Goal: Information Seeking & Learning: Check status

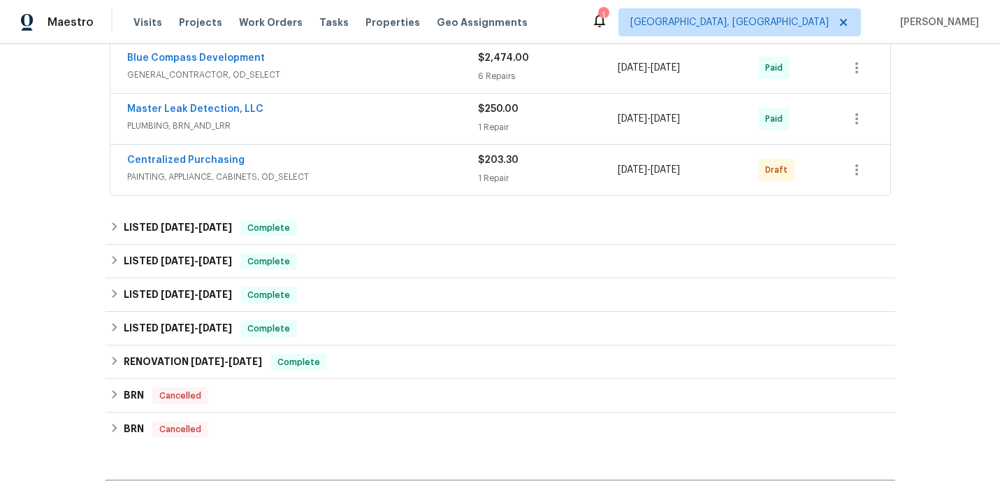
scroll to position [290, 0]
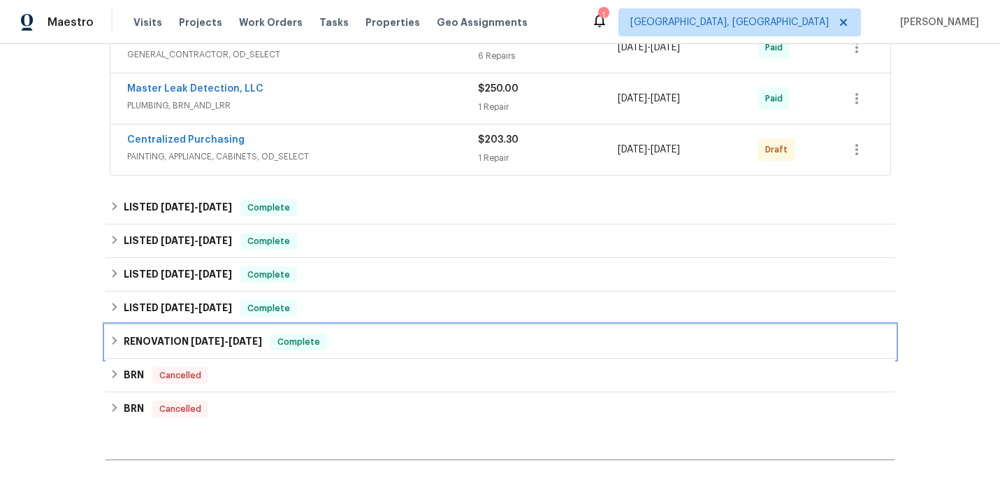
click at [174, 343] on h6 "RENOVATION [DATE] - [DATE]" at bounding box center [193, 341] width 138 height 17
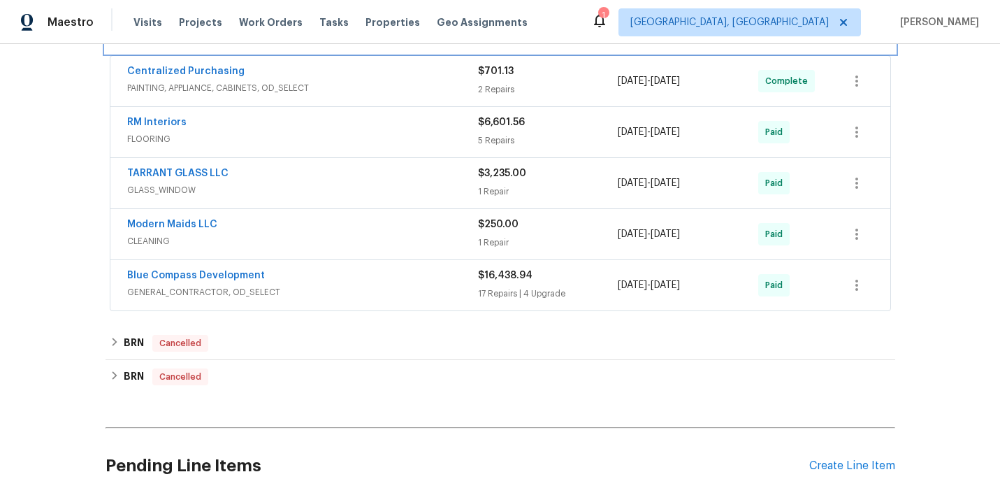
scroll to position [621, 0]
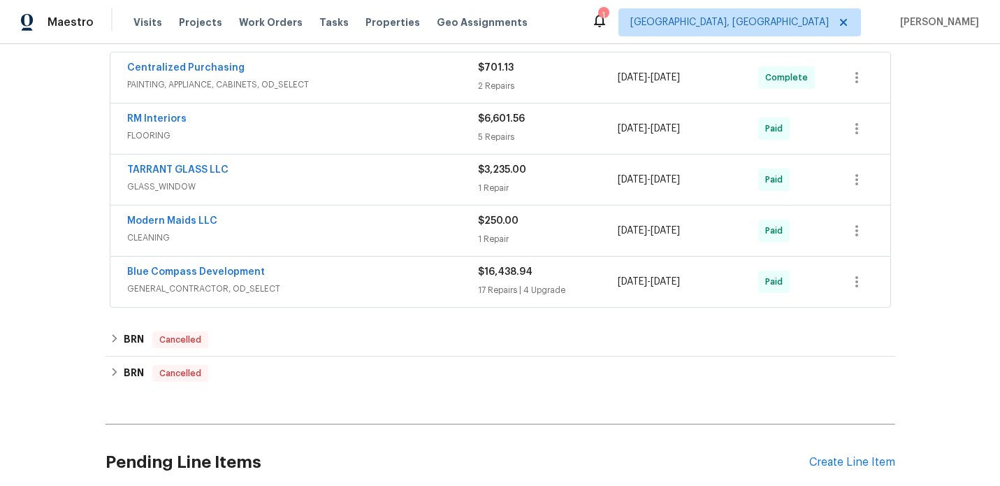
click at [338, 288] on span "GENERAL_CONTRACTOR, OD_SELECT" at bounding box center [302, 289] width 351 height 14
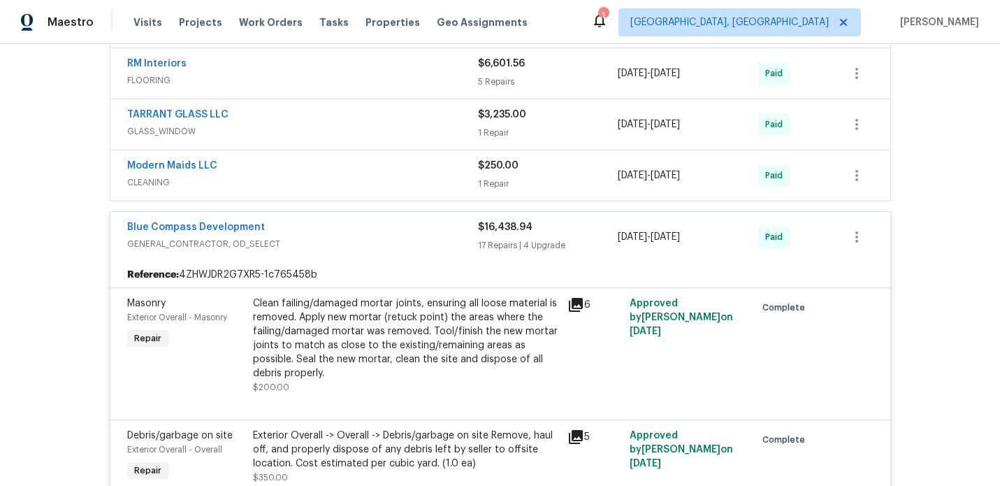
scroll to position [702, 0]
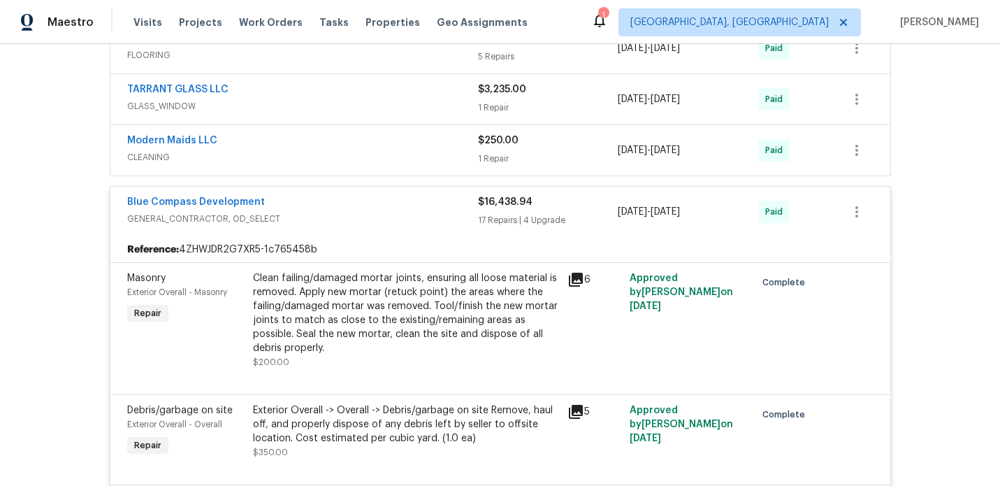
click at [322, 213] on span "GENERAL_CONTRACTOR, OD_SELECT" at bounding box center [302, 219] width 351 height 14
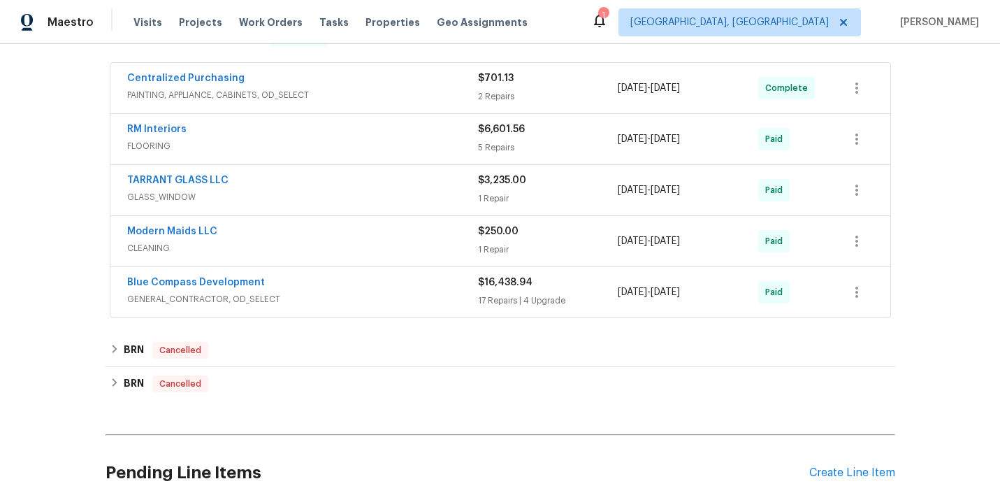
scroll to position [572, 0]
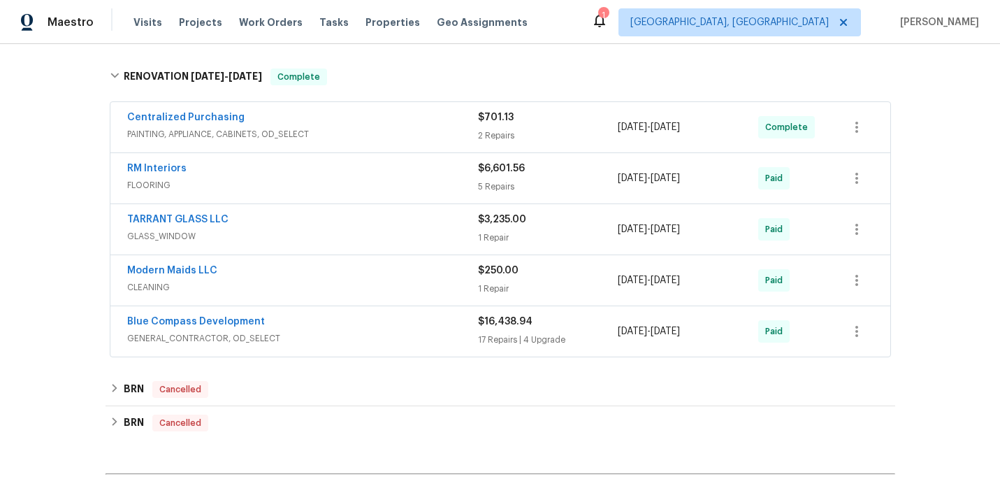
click at [319, 282] on span "CLEANING" at bounding box center [302, 287] width 351 height 14
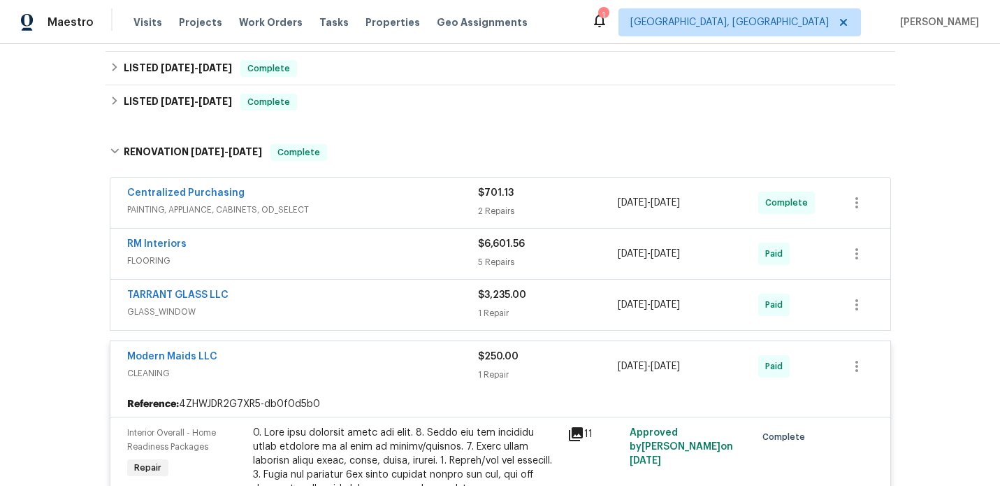
scroll to position [496, 0]
click at [267, 383] on div "Modern Maids LLC CLEANING" at bounding box center [302, 367] width 351 height 34
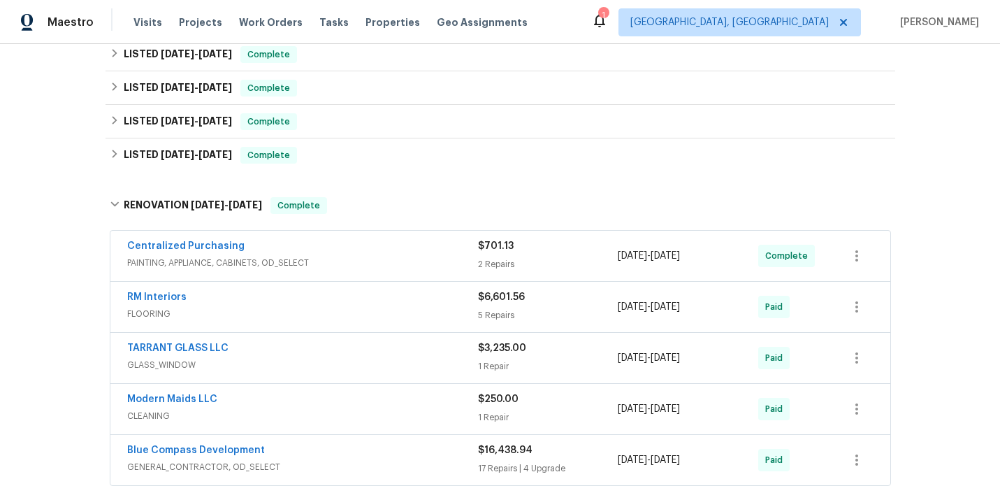
scroll to position [432, 0]
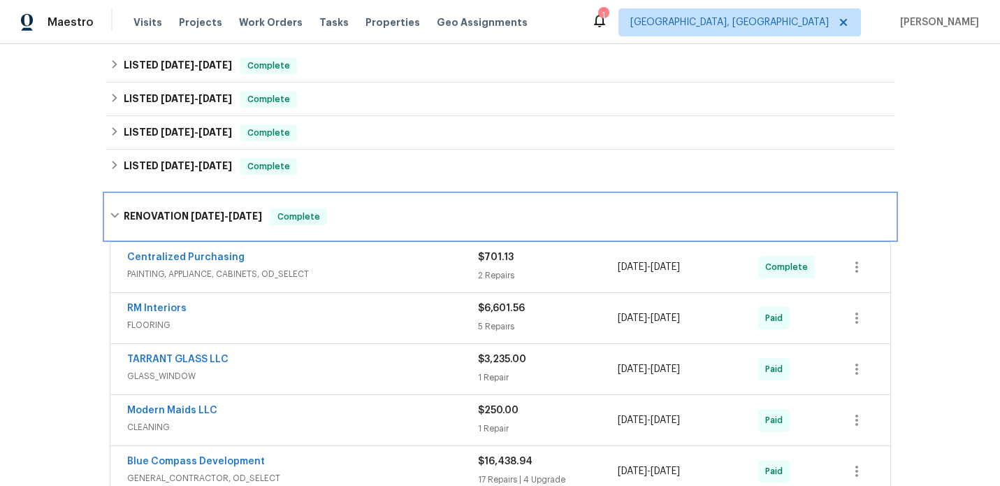
click at [166, 207] on div "RENOVATION [DATE] - [DATE] Complete" at bounding box center [501, 216] width 790 height 45
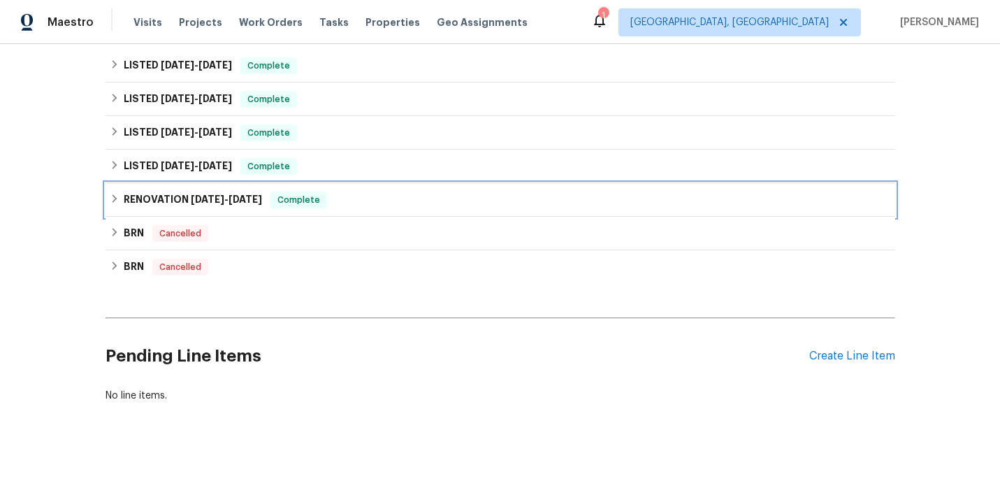
scroll to position [396, 0]
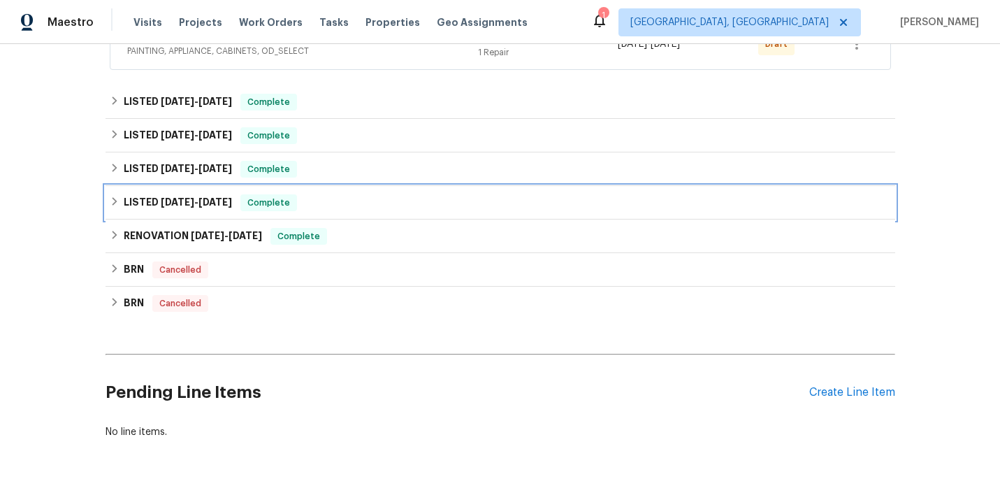
click at [134, 196] on h6 "LISTED [DATE] - [DATE]" at bounding box center [178, 202] width 108 height 17
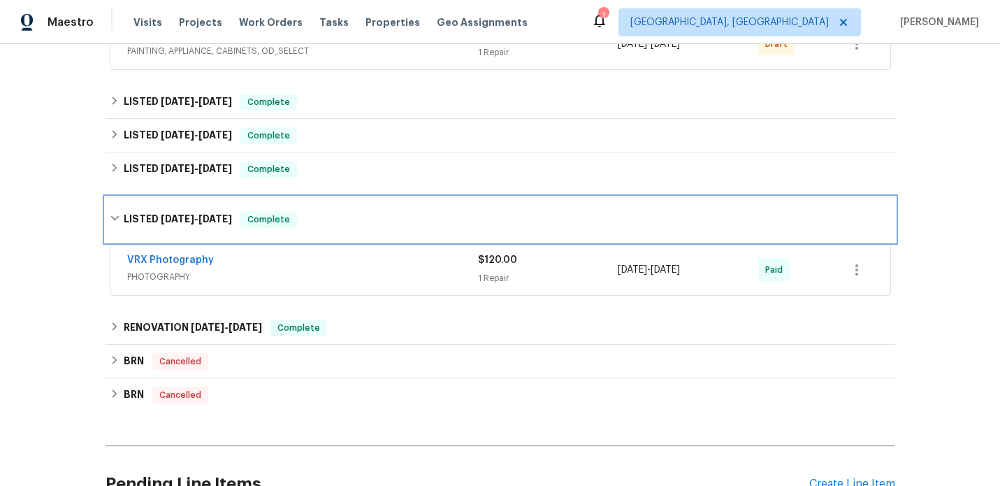
click at [172, 222] on span "[DATE]" at bounding box center [178, 219] width 34 height 10
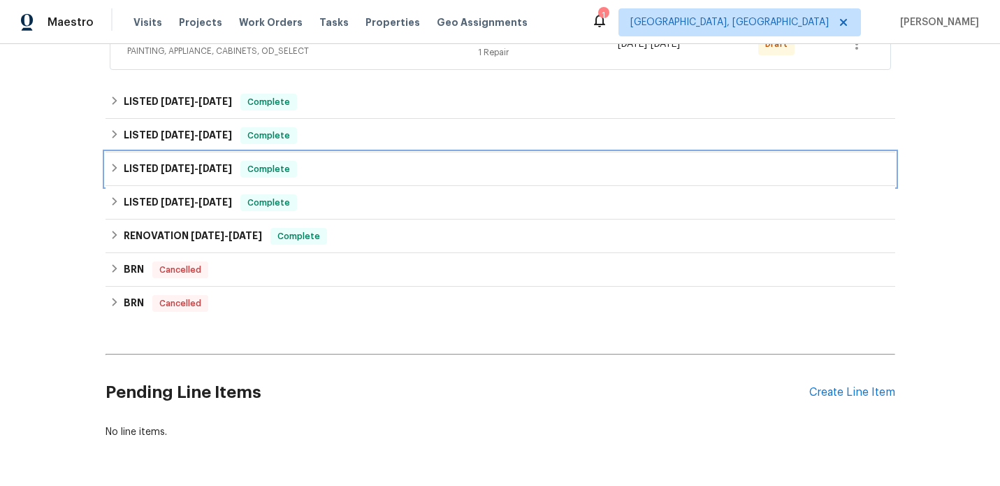
click at [162, 170] on span "[DATE]" at bounding box center [178, 169] width 34 height 10
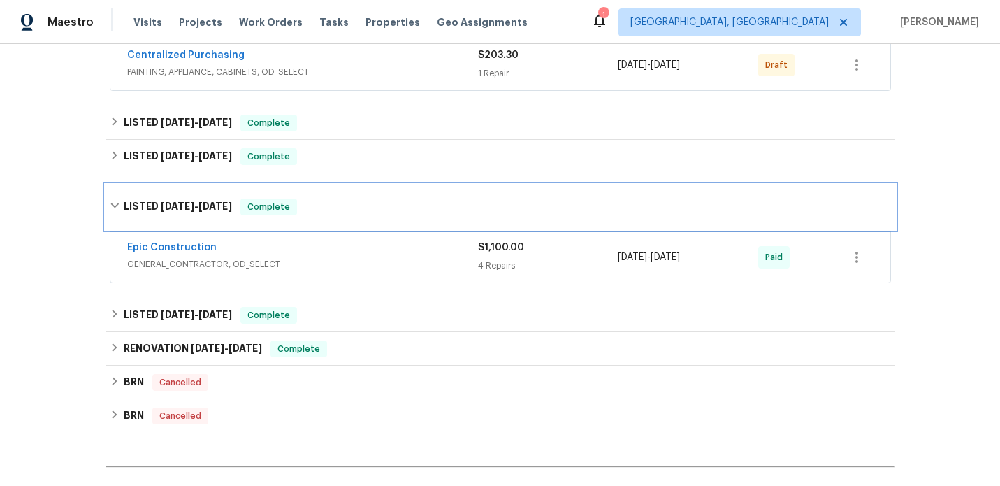
scroll to position [370, 0]
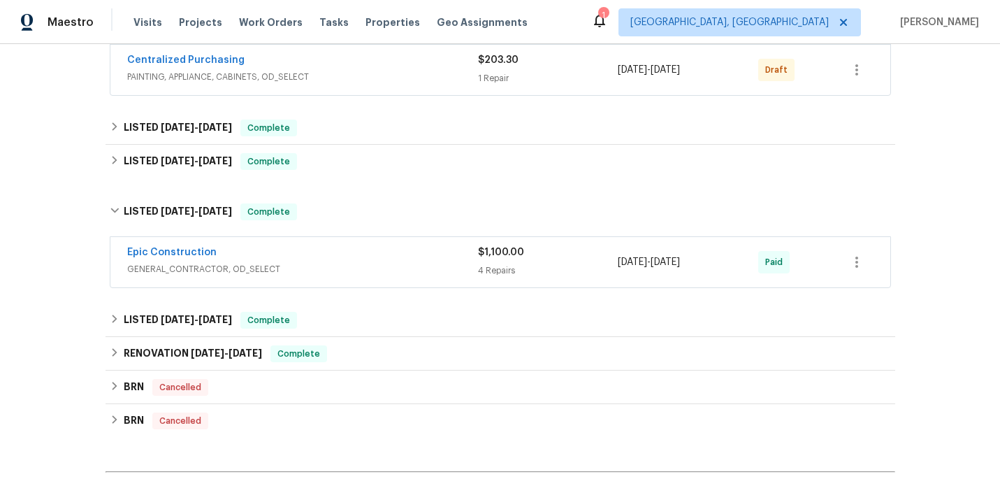
click at [329, 264] on span "GENERAL_CONTRACTOR, OD_SELECT" at bounding box center [302, 269] width 351 height 14
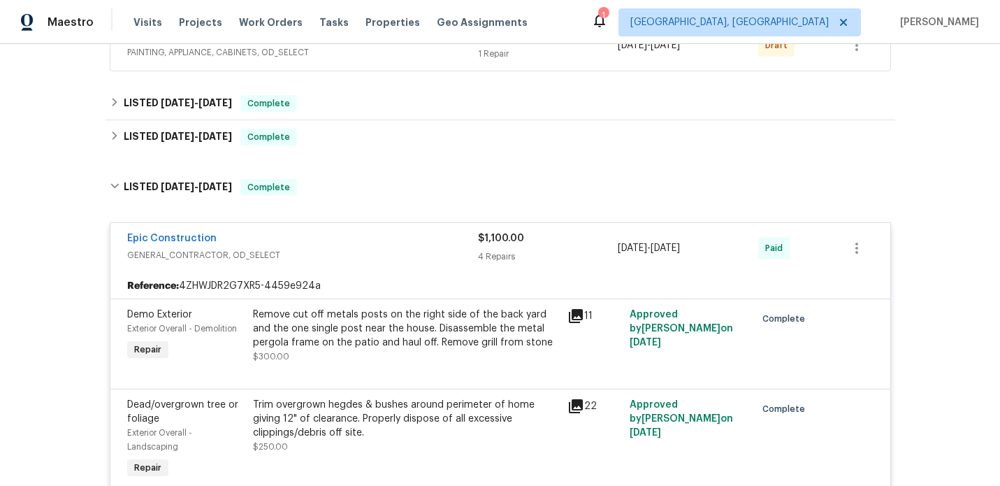
scroll to position [382, 0]
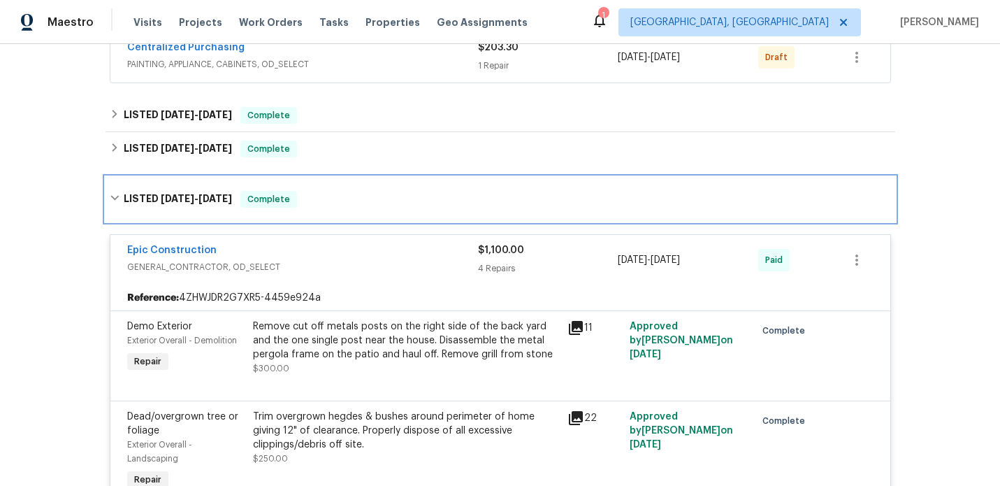
click at [148, 203] on h6 "LISTED [DATE] - [DATE]" at bounding box center [178, 199] width 108 height 17
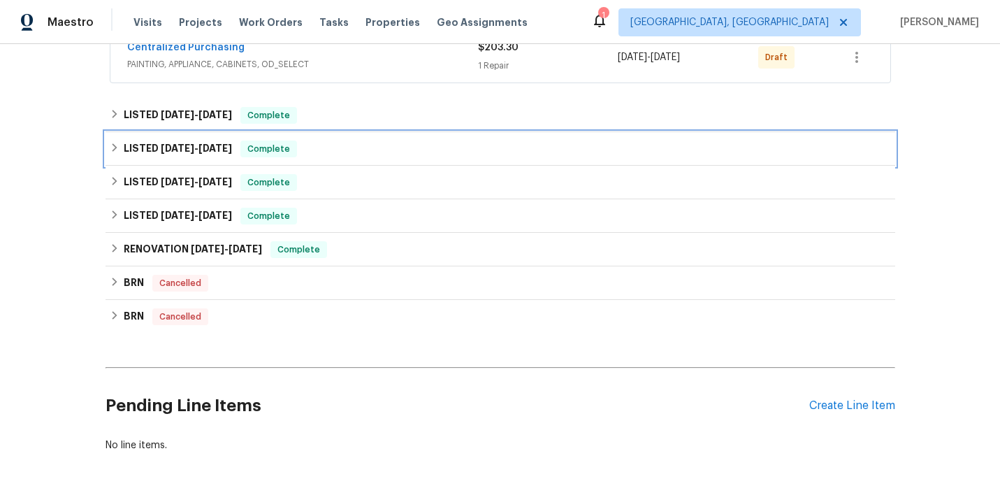
click at [172, 152] on span "[DATE]" at bounding box center [178, 148] width 34 height 10
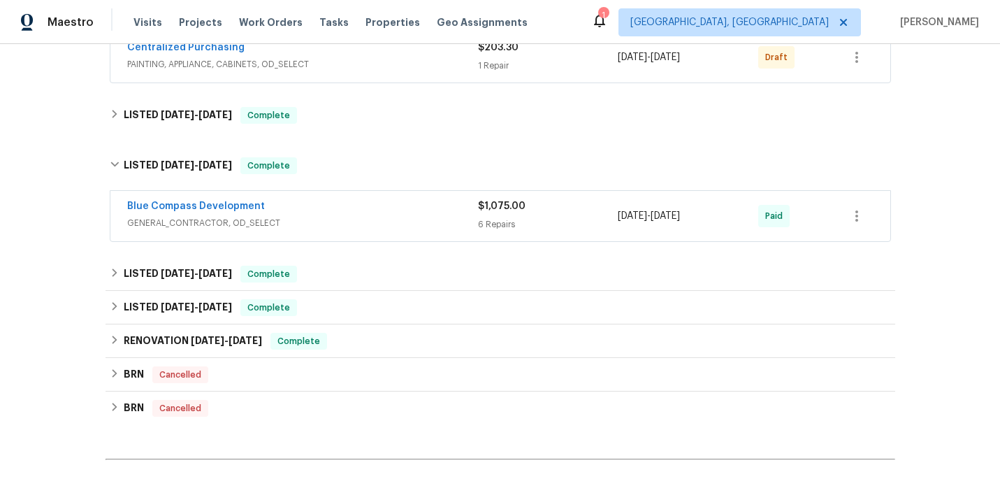
click at [351, 232] on div "Blue Compass Development GENERAL_CONTRACTOR, OD_SELECT" at bounding box center [302, 216] width 351 height 34
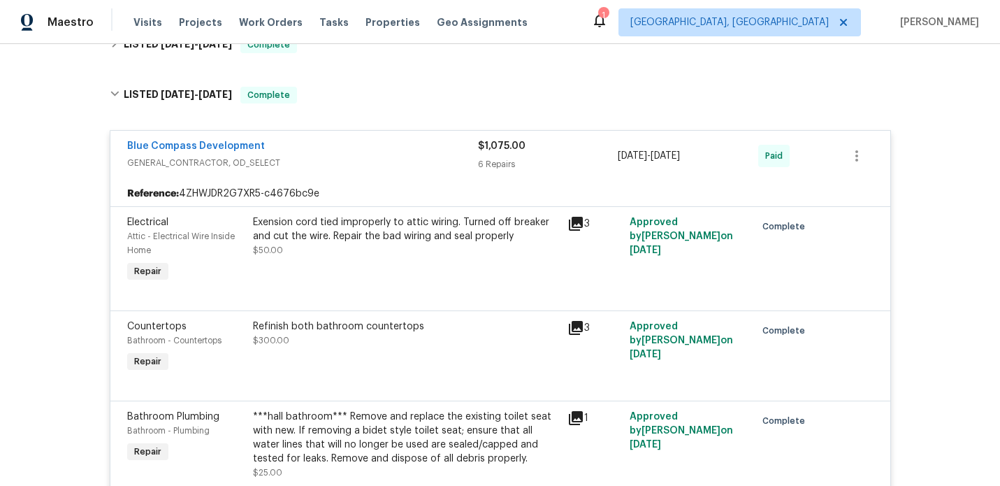
scroll to position [352, 0]
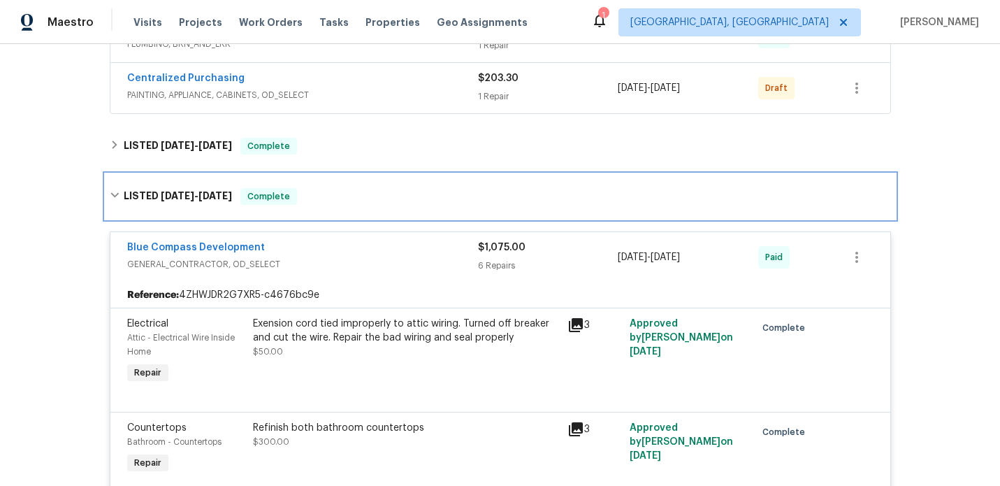
click at [174, 195] on span "[DATE]" at bounding box center [178, 196] width 34 height 10
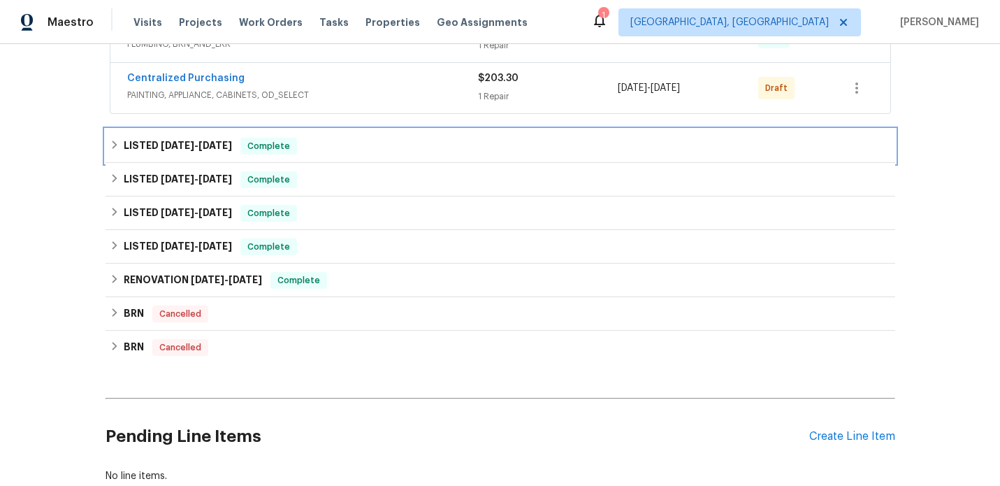
click at [170, 147] on span "[DATE]" at bounding box center [178, 146] width 34 height 10
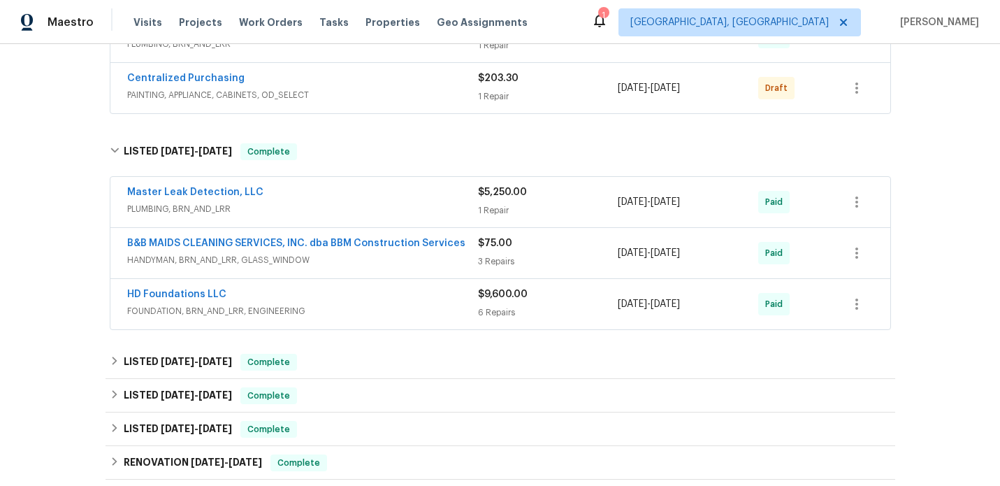
click at [347, 304] on span "FOUNDATION, BRN_AND_LRR, ENGINEERING" at bounding box center [302, 311] width 351 height 14
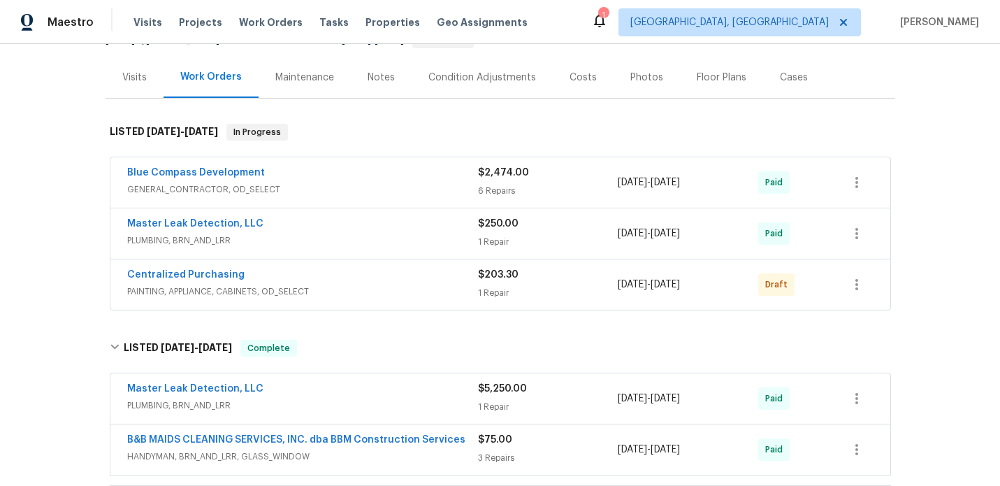
scroll to position [177, 0]
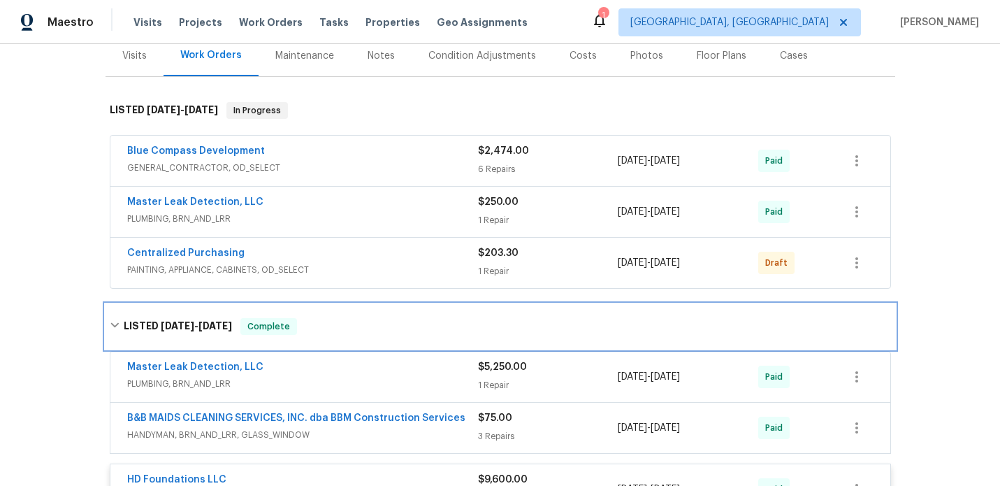
click at [158, 324] on h6 "LISTED [DATE] - [DATE]" at bounding box center [178, 326] width 108 height 17
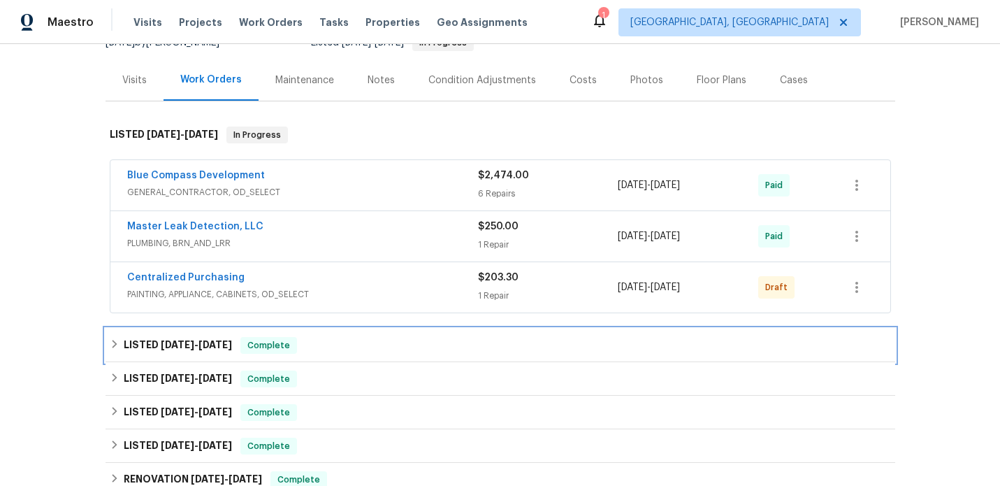
scroll to position [156, 0]
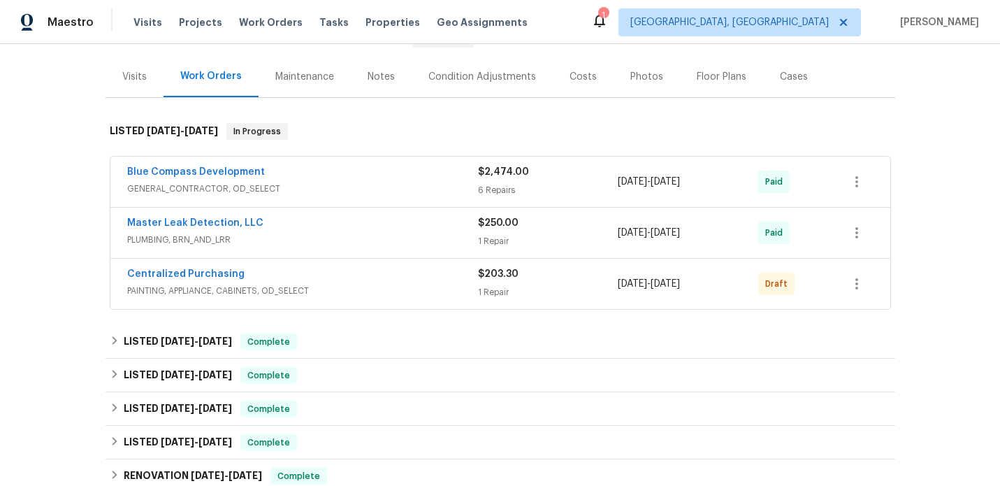
click at [378, 290] on span "PAINTING, APPLIANCE, CABINETS, OD_SELECT" at bounding box center [302, 291] width 351 height 14
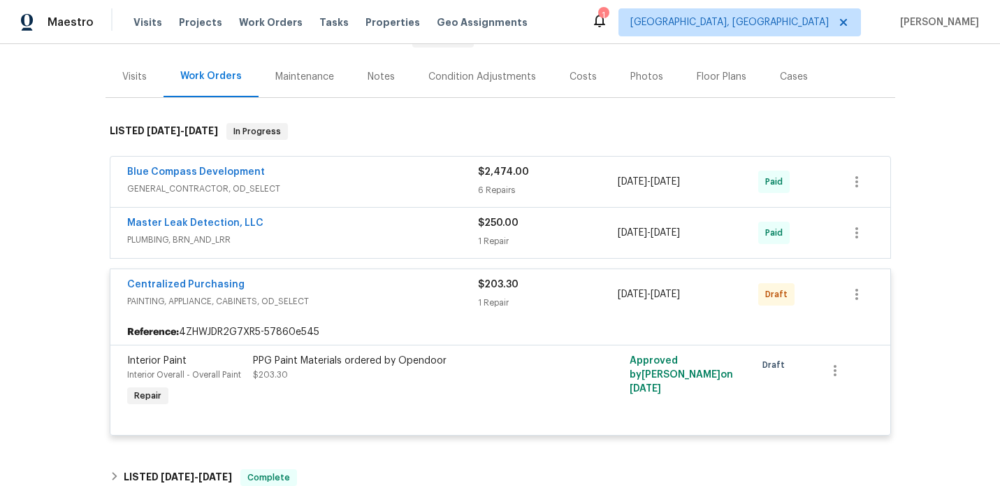
click at [333, 290] on div "Centralized Purchasing" at bounding box center [302, 286] width 351 height 17
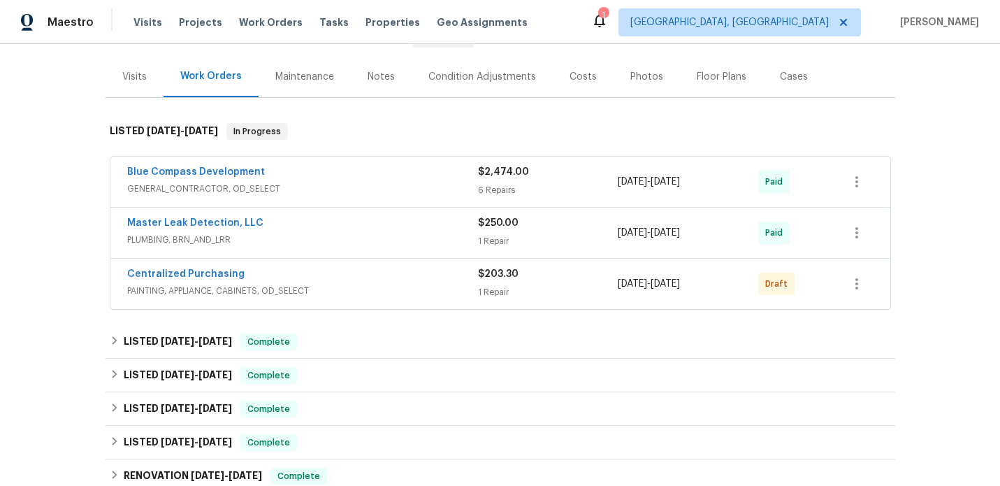
click at [343, 227] on div "Master Leak Detection, LLC" at bounding box center [302, 224] width 351 height 17
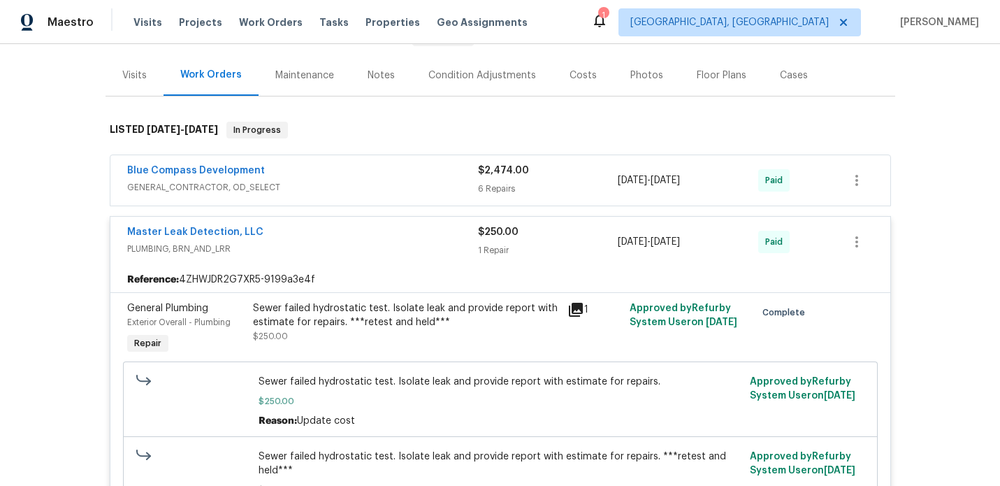
scroll to position [56, 0]
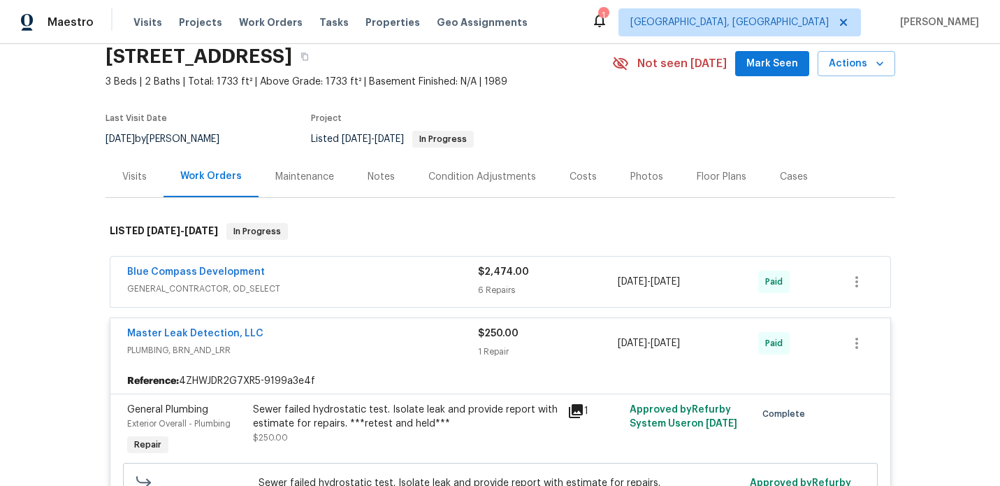
click at [371, 347] on span "PLUMBING, BRN_AND_LRR" at bounding box center [302, 350] width 351 height 14
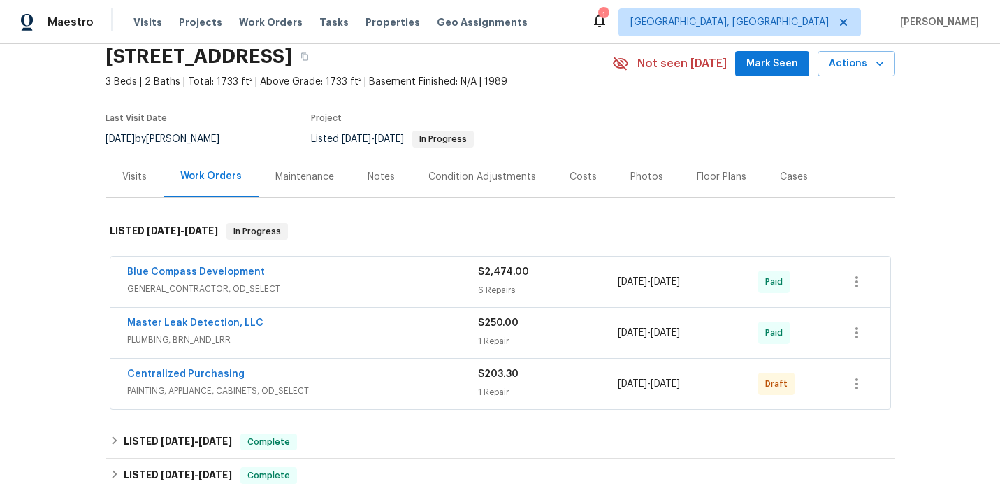
click at [340, 276] on div "Blue Compass Development" at bounding box center [302, 273] width 351 height 17
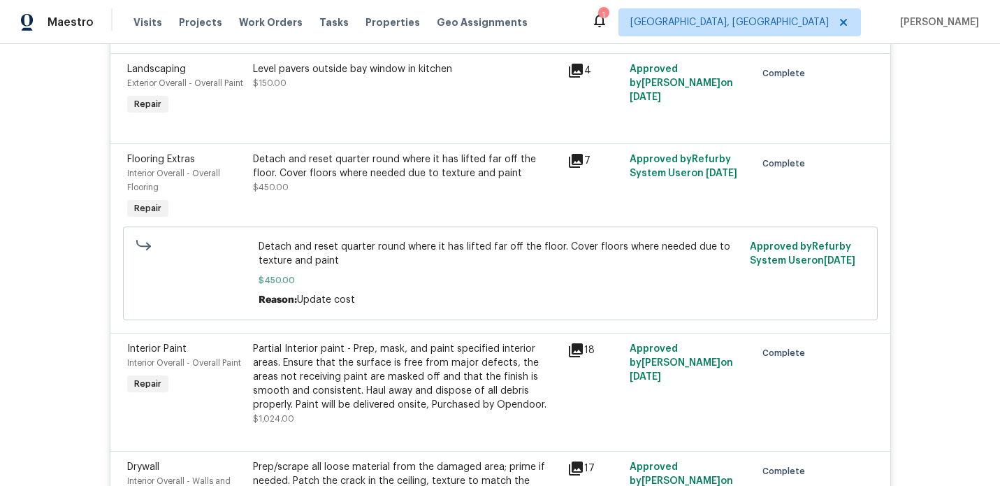
scroll to position [601, 0]
